Goal: Information Seeking & Learning: Learn about a topic

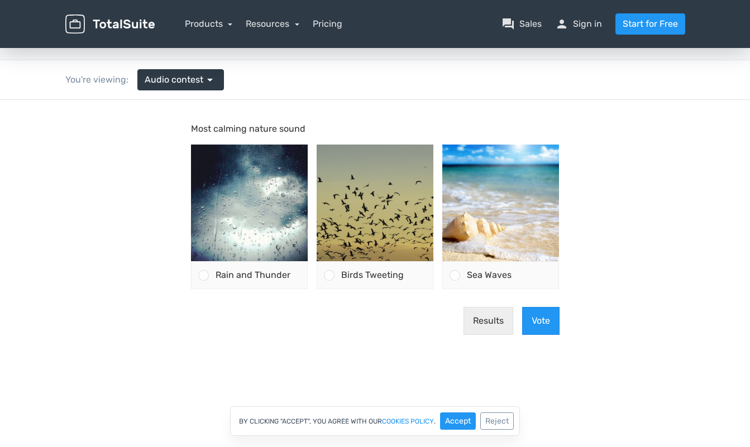
scroll to position [49, 0]
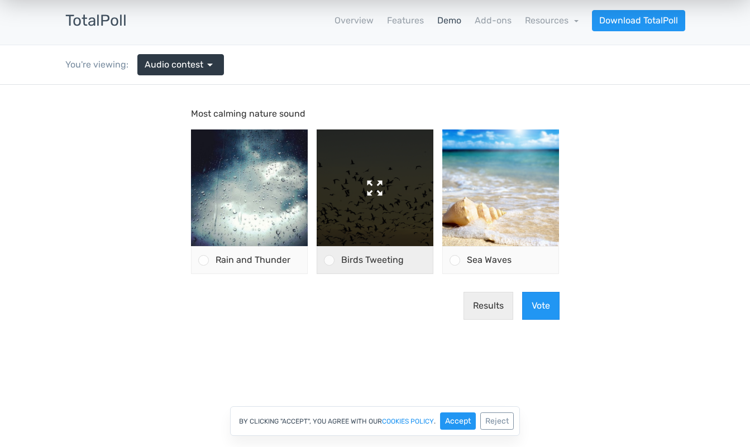
click at [345, 205] on img at bounding box center [375, 188] width 117 height 117
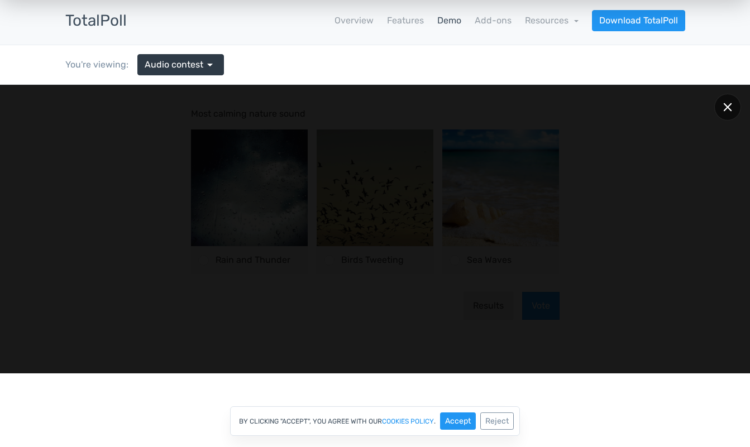
click at [718, 106] on div at bounding box center [727, 107] width 27 height 27
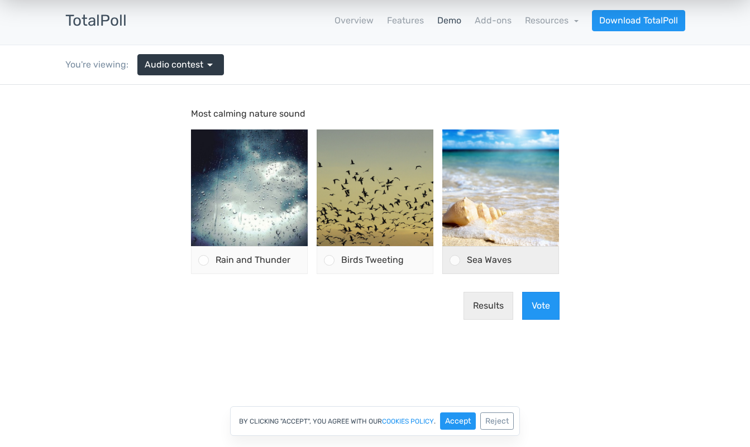
click at [455, 267] on div at bounding box center [451, 260] width 17 height 27
click at [455, 260] on input "Sea Waves" at bounding box center [455, 260] width 0 height 0
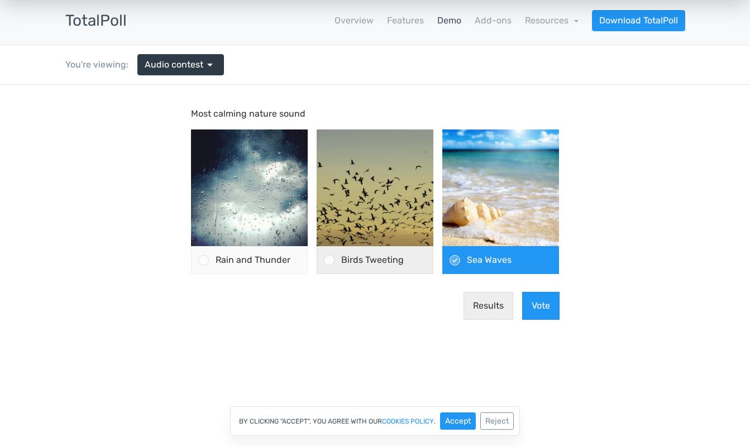
click at [337, 259] on div "Birds Tweeting" at bounding box center [383, 260] width 98 height 27
click at [329, 260] on input "Birds Tweeting" at bounding box center [329, 260] width 0 height 0
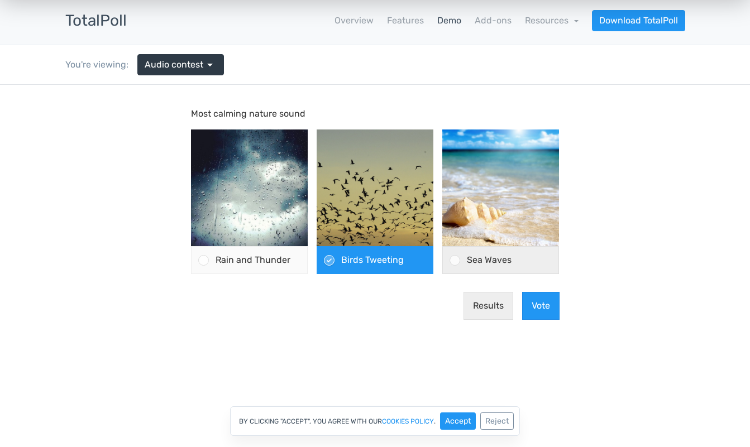
click at [455, 262] on div at bounding box center [455, 260] width 11 height 11
click at [455, 260] on input "Sea Waves" at bounding box center [455, 260] width 0 height 0
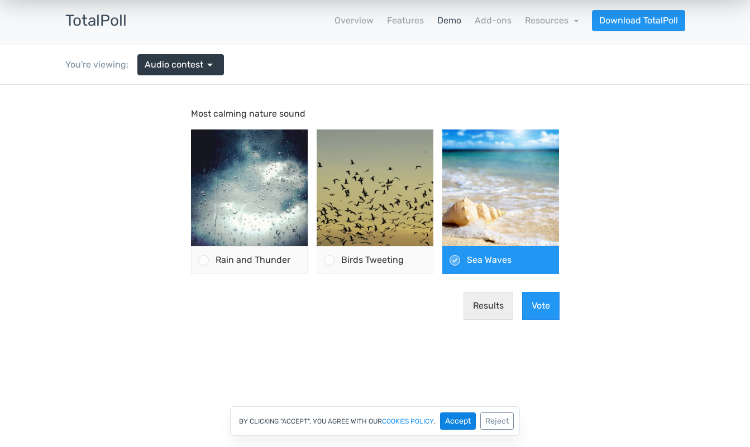
click at [458, 426] on button "Accept" at bounding box center [458, 421] width 36 height 17
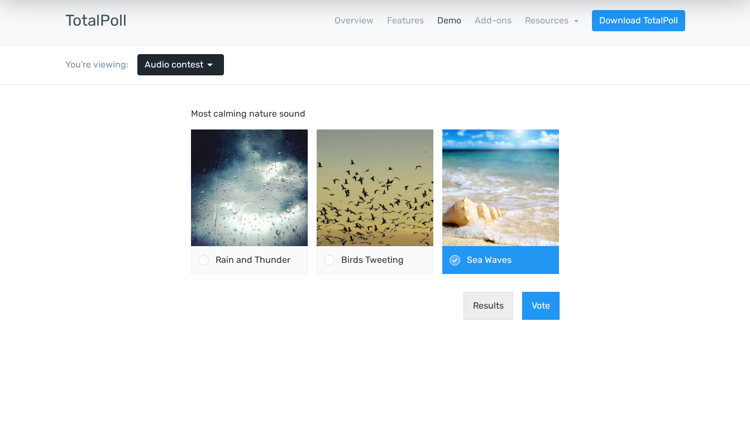
click at [176, 64] on span "Audio contest" at bounding box center [174, 64] width 59 height 13
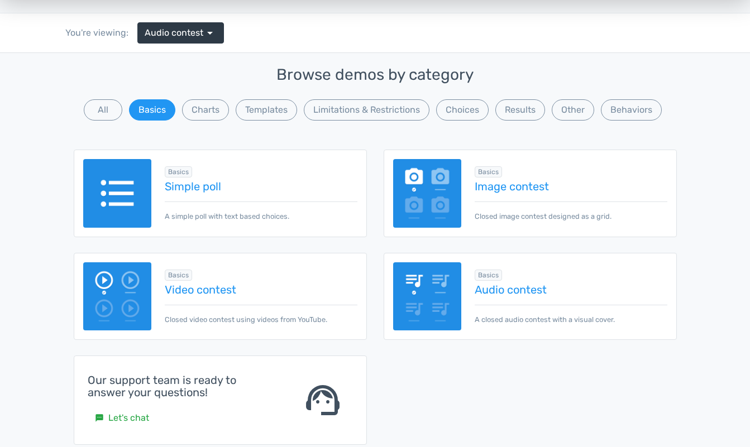
scroll to position [62, 0]
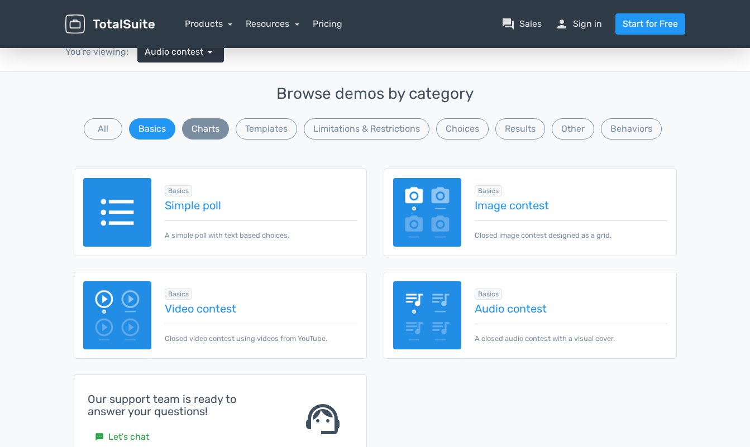
click at [203, 124] on button "Charts" at bounding box center [205, 128] width 47 height 21
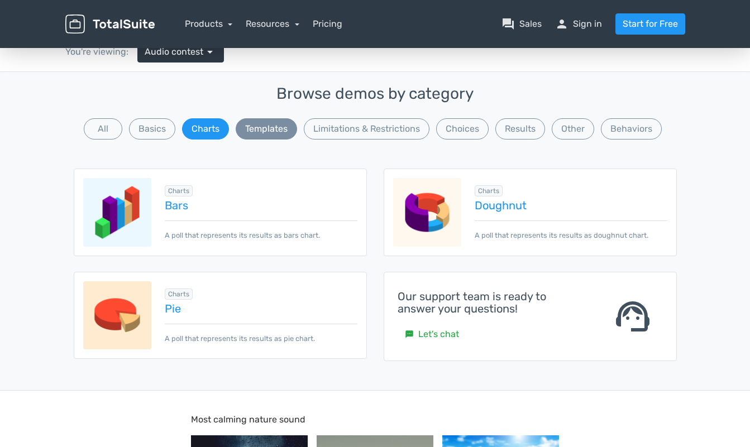
click at [289, 126] on button "Templates" at bounding box center [266, 128] width 61 height 21
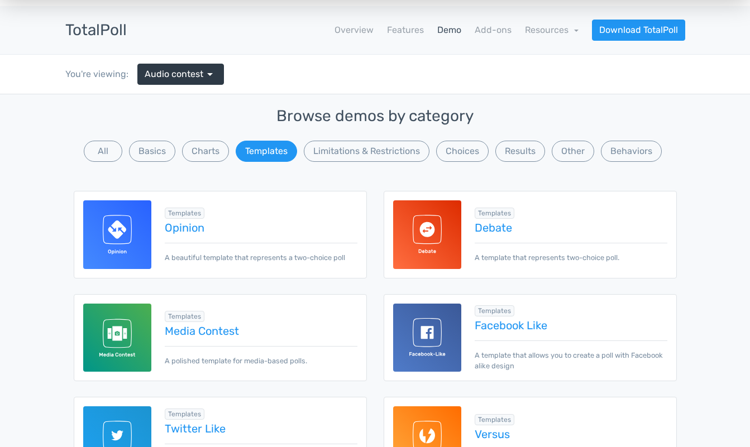
scroll to position [0, 0]
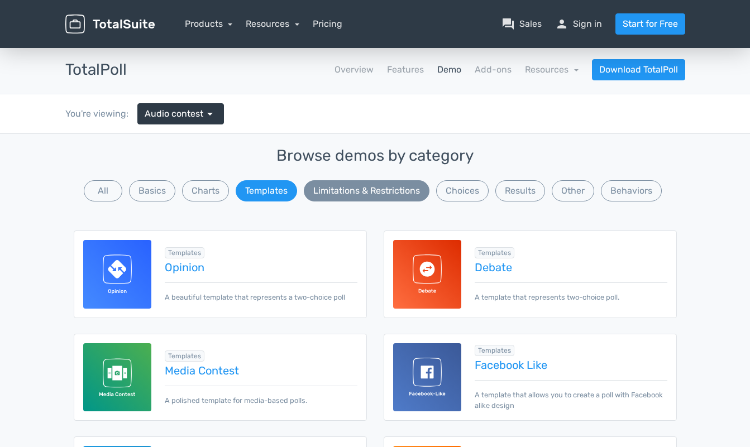
click at [365, 197] on button "Limitations & Restrictions" at bounding box center [367, 190] width 126 height 21
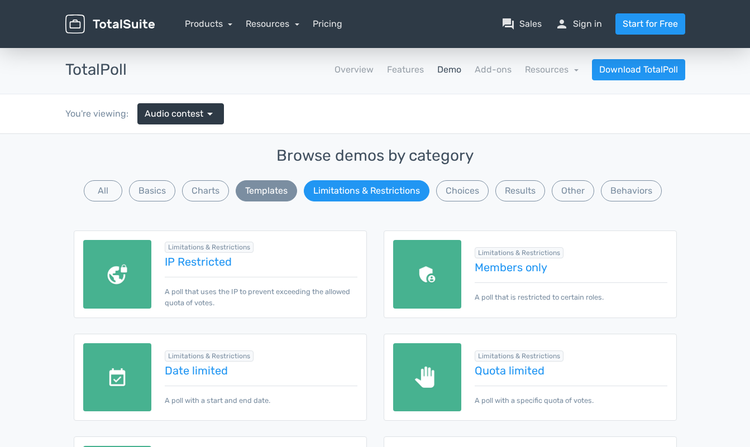
click at [270, 194] on button "Templates" at bounding box center [266, 190] width 61 height 21
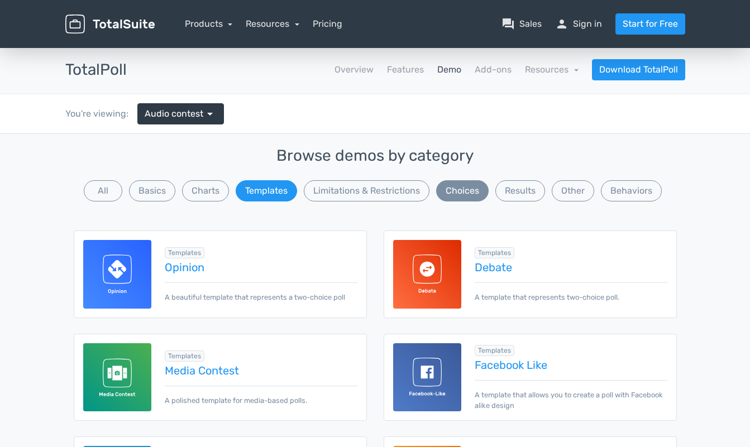
click at [462, 185] on button "Choices" at bounding box center [462, 190] width 52 height 21
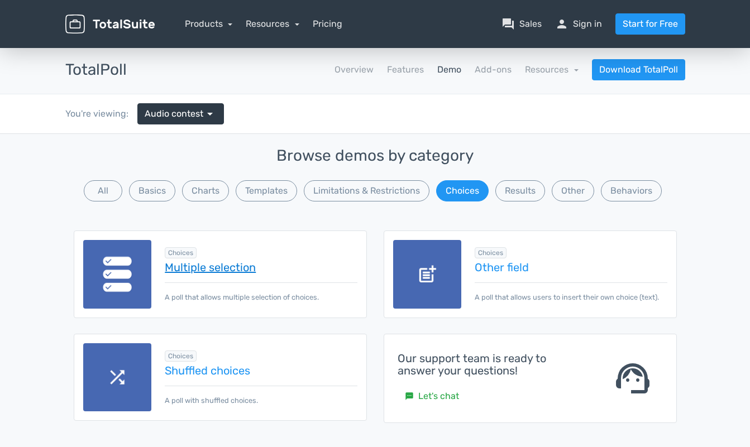
click at [211, 272] on link "Multiple selection" at bounding box center [261, 267] width 192 height 12
click at [511, 193] on button "Results" at bounding box center [520, 190] width 50 height 21
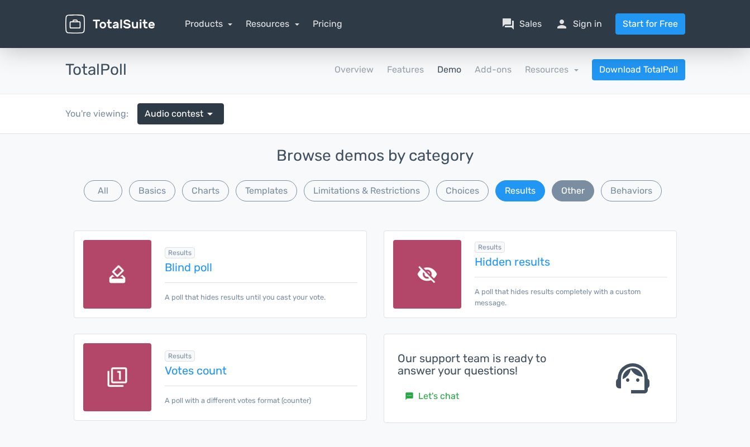
click at [577, 192] on button "Other" at bounding box center [573, 190] width 42 height 21
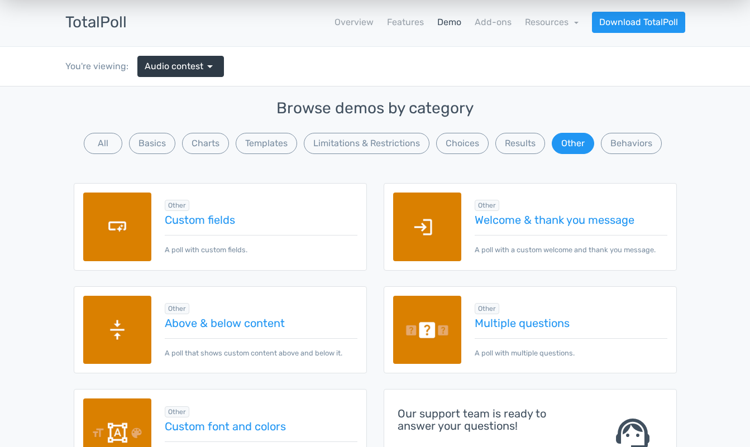
scroll to position [49, 0]
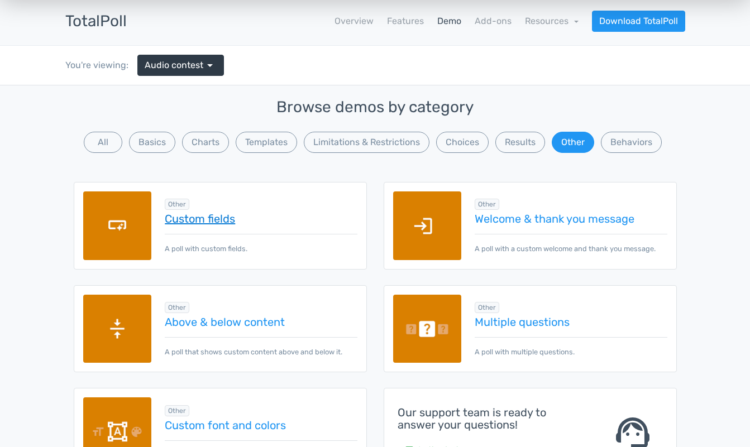
click at [203, 222] on link "Custom fields" at bounding box center [261, 219] width 192 height 12
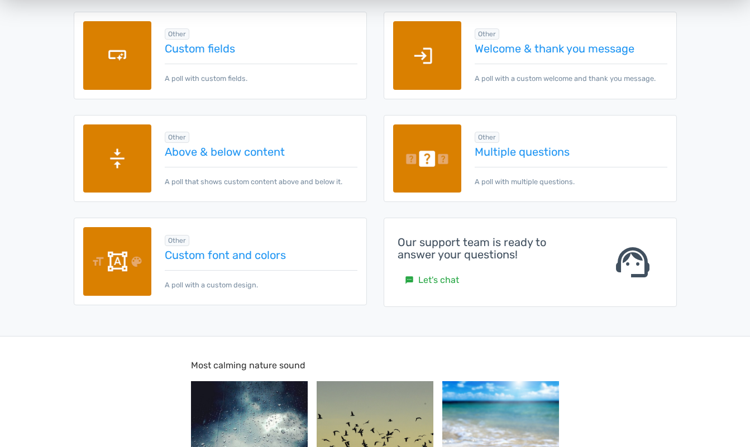
scroll to position [164, 0]
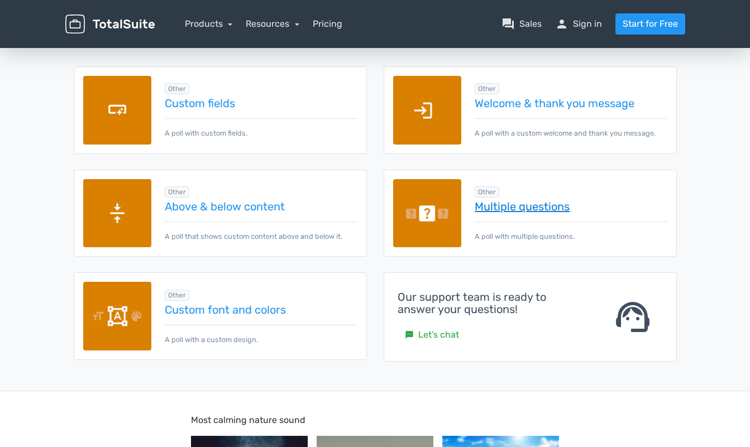
click at [482, 201] on link "Multiple questions" at bounding box center [571, 206] width 192 height 12
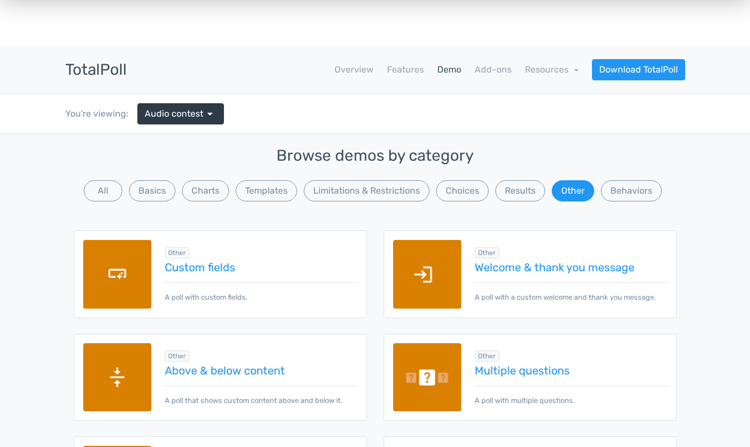
scroll to position [0, 0]
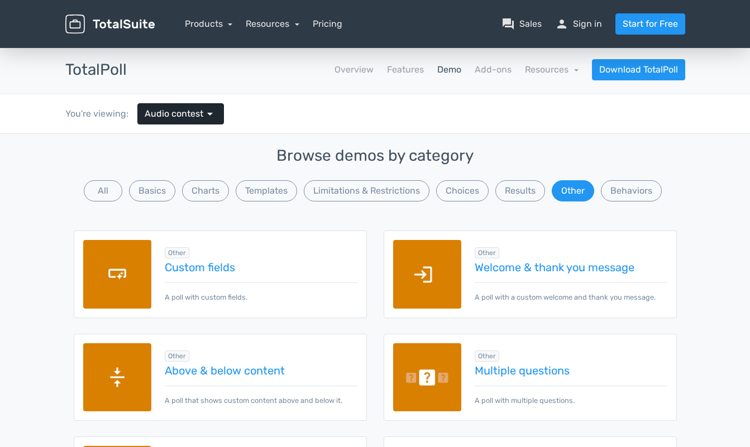
click at [203, 112] on span "arrow_drop_down" at bounding box center [209, 113] width 13 height 13
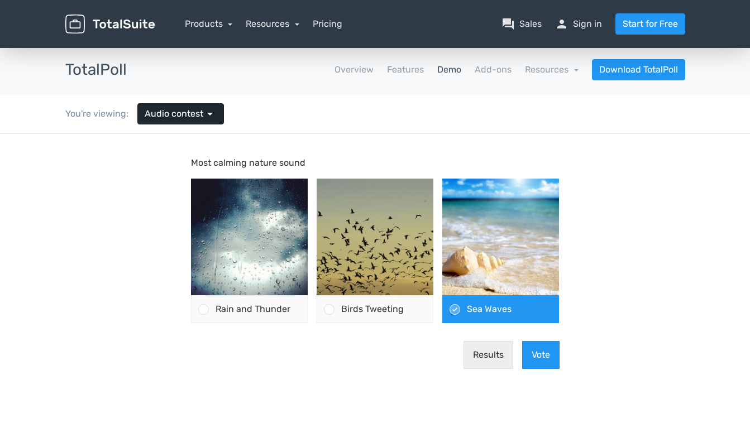
click at [203, 112] on span "arrow_drop_down" at bounding box center [209, 113] width 13 height 13
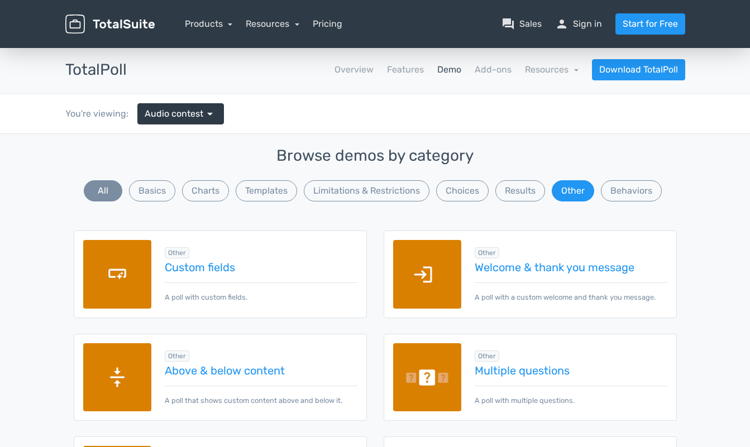
click at [109, 190] on button "All" at bounding box center [103, 190] width 39 height 21
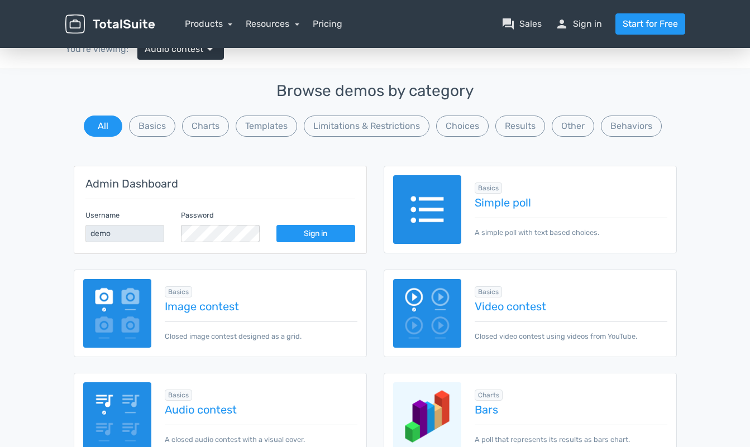
scroll to position [80, 0]
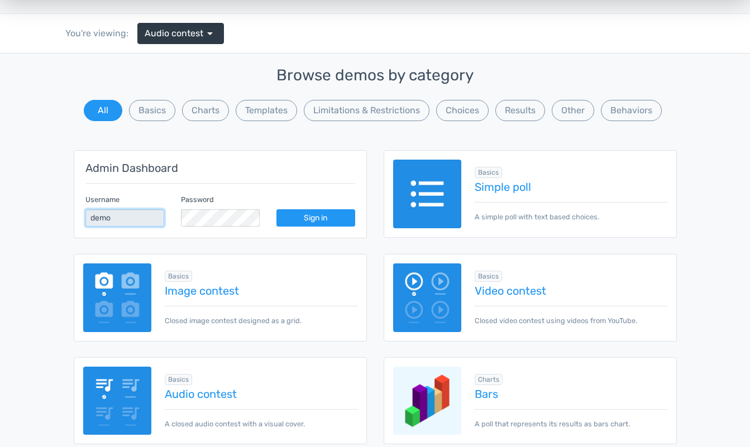
click at [135, 218] on input "demo" at bounding box center [124, 217] width 79 height 17
click at [142, 165] on h5 "Admin Dashboard" at bounding box center [220, 168] width 270 height 12
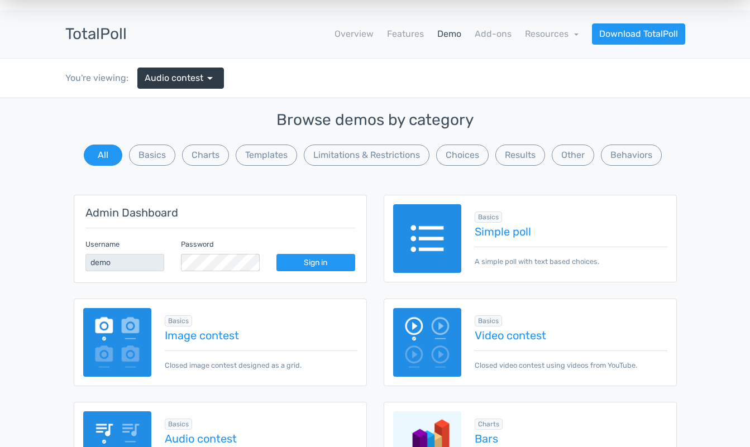
scroll to position [23, 0]
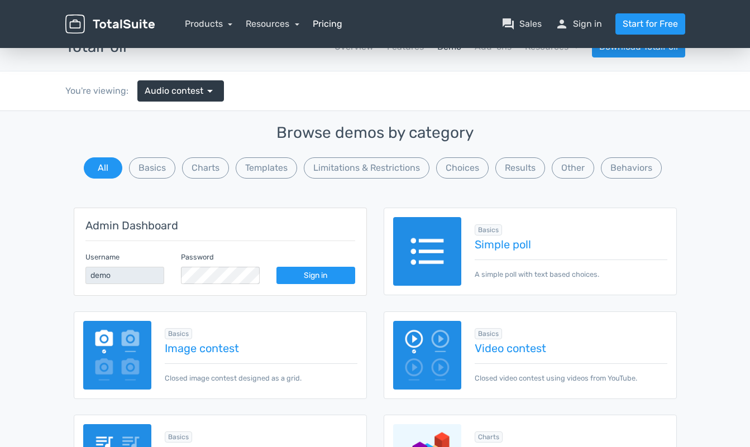
click at [323, 25] on link "Pricing" at bounding box center [328, 23] width 30 height 13
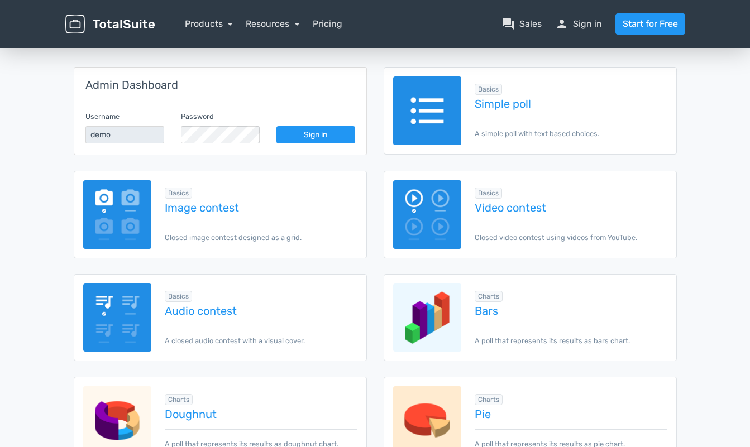
scroll to position [161, 0]
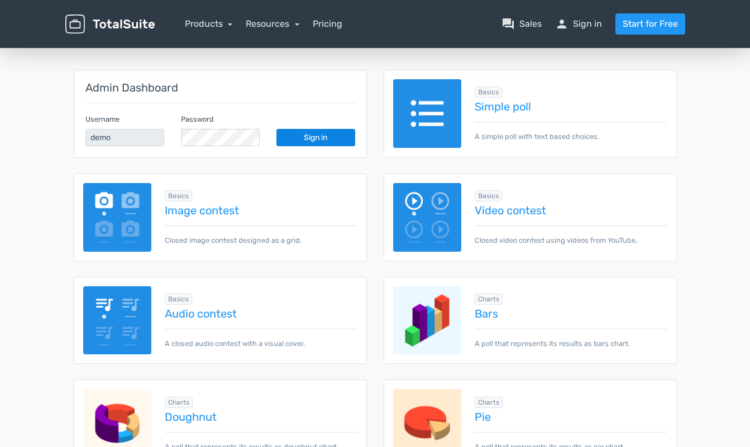
click at [321, 136] on link "Sign in" at bounding box center [315, 137] width 79 height 17
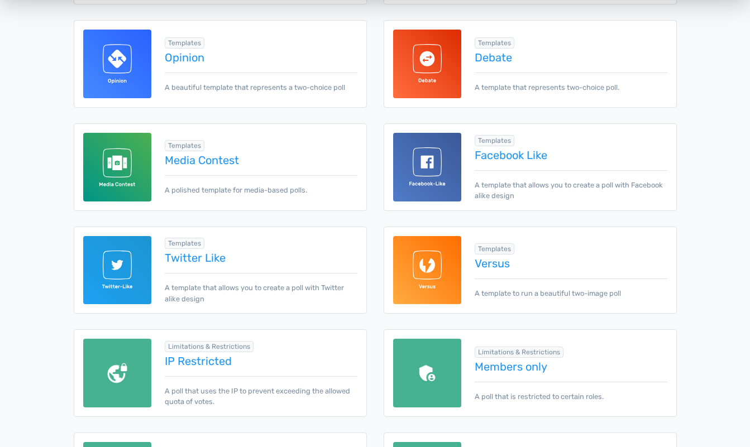
scroll to position [639, 0]
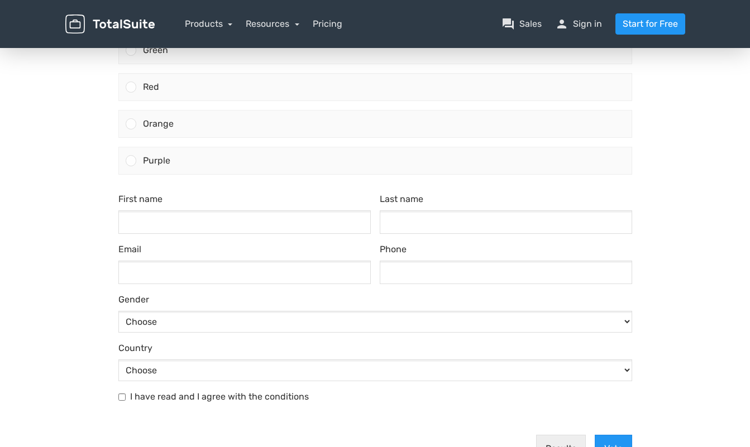
scroll to position [235, 0]
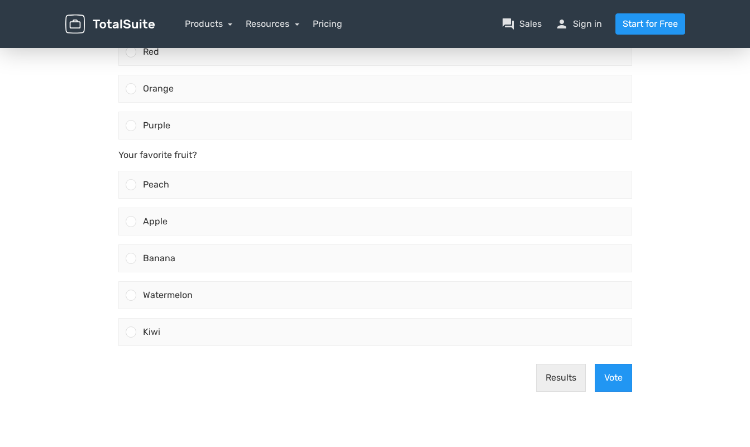
scroll to position [261, 0]
